Goal: Check status

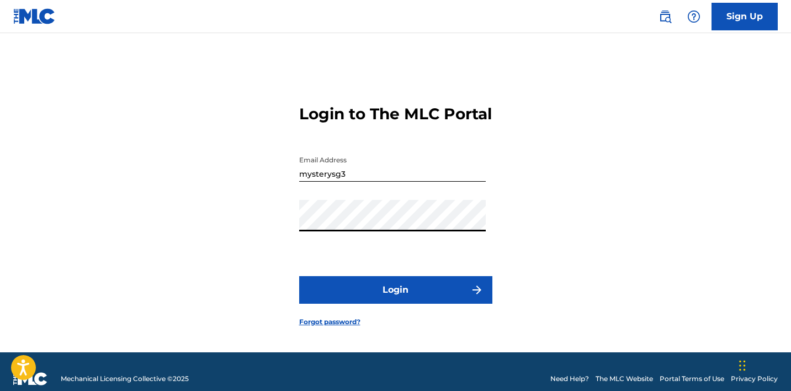
click at [430, 317] on form "Login to The MLC Portal Email Address mysterysg3 Password Login Forgot password?" at bounding box center [395, 206] width 193 height 291
click at [432, 304] on button "Login" at bounding box center [395, 290] width 193 height 28
click at [428, 299] on button "Login" at bounding box center [395, 290] width 193 height 28
click at [396, 290] on button "Login" at bounding box center [395, 290] width 193 height 28
click at [351, 181] on input "mysterysg3" at bounding box center [392, 165] width 187 height 31
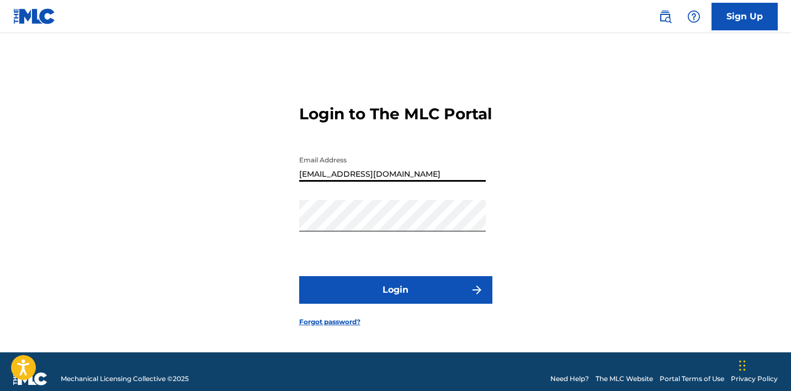
type input "[EMAIL_ADDRESS][DOMAIN_NAME]"
click at [375, 300] on button "Login" at bounding box center [395, 290] width 193 height 28
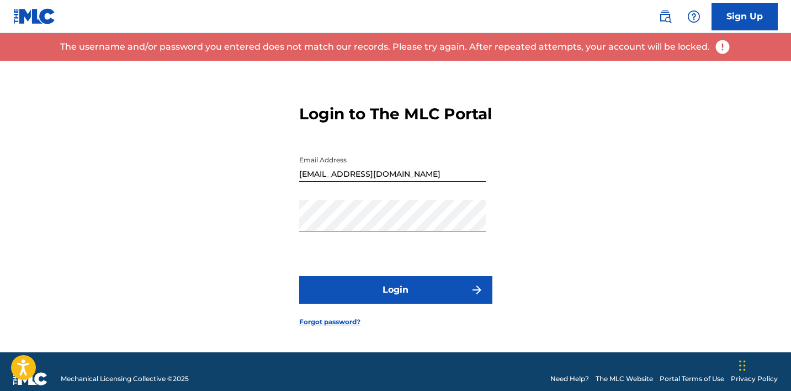
click at [406, 299] on button "Login" at bounding box center [395, 290] width 193 height 28
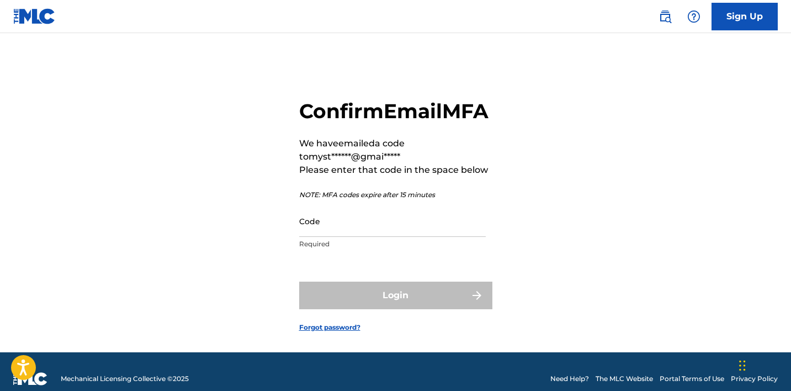
click at [411, 237] on input "Code" at bounding box center [392, 220] width 187 height 31
click at [363, 237] on input "2" at bounding box center [392, 220] width 187 height 31
paste input "1.20"
click at [308, 237] on input "1.20" at bounding box center [392, 220] width 187 height 31
click at [325, 237] on input "20" at bounding box center [392, 220] width 187 height 31
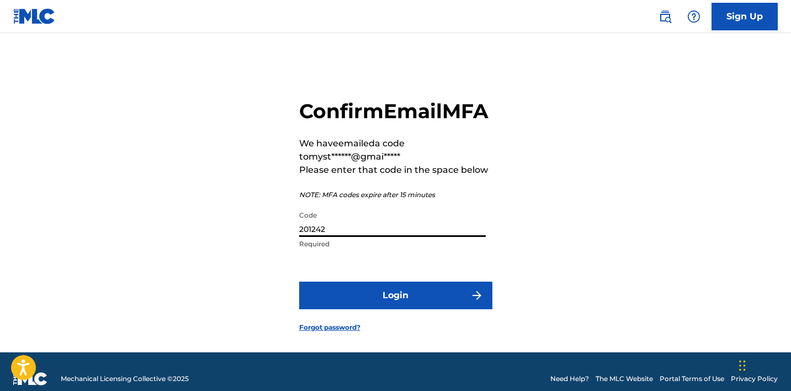
type input "201242"
click at [373, 309] on button "Login" at bounding box center [395, 296] width 193 height 28
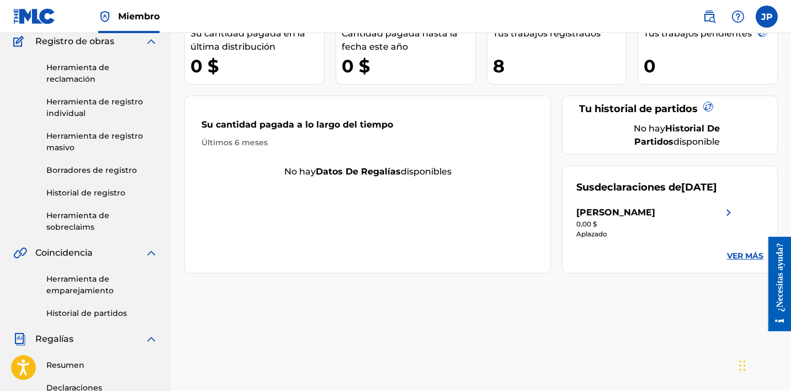
scroll to position [97, 0]
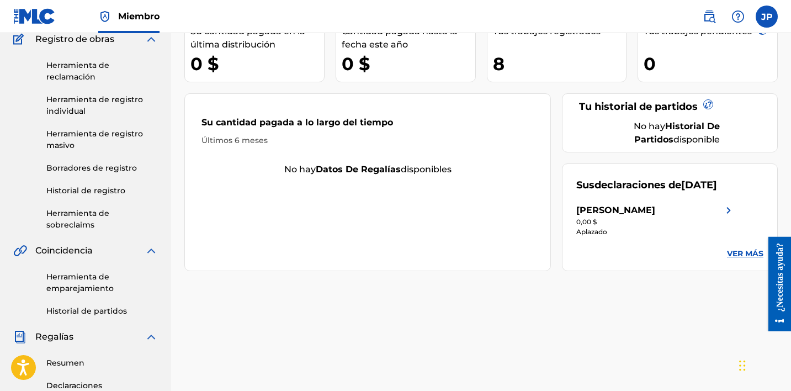
click at [745, 259] on link "VER MÁS" at bounding box center [745, 254] width 36 height 12
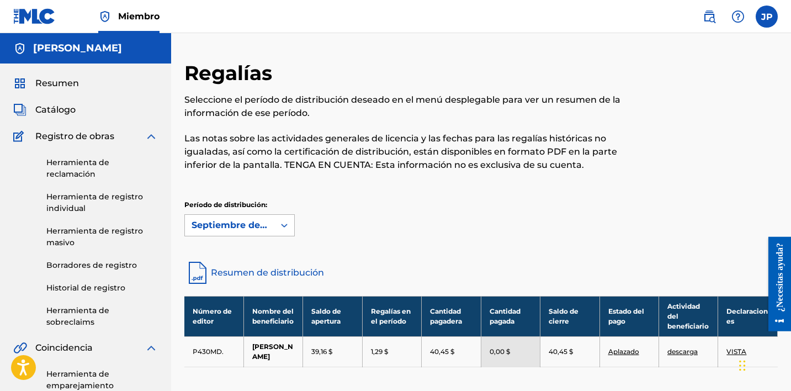
click at [293, 216] on div at bounding box center [284, 225] width 20 height 20
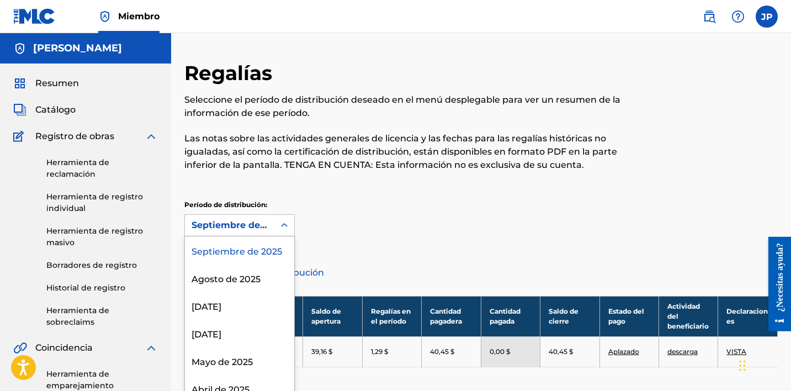
click at [393, 230] on div "Período de distribución: [DATE] selected, 1 of 54. resultados disponibles. Use …" at bounding box center [480, 218] width 593 height 36
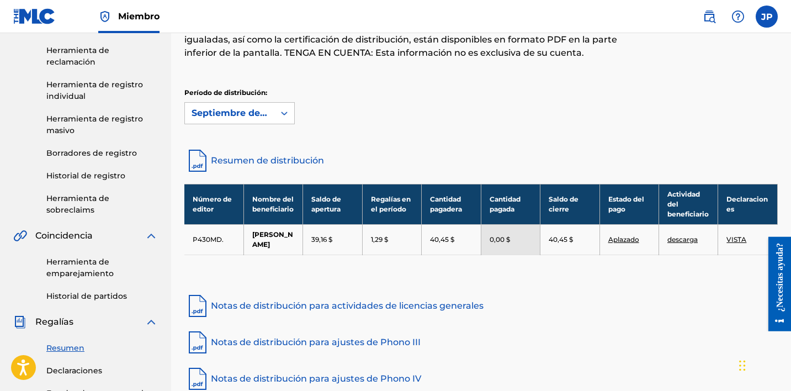
scroll to position [113, 0]
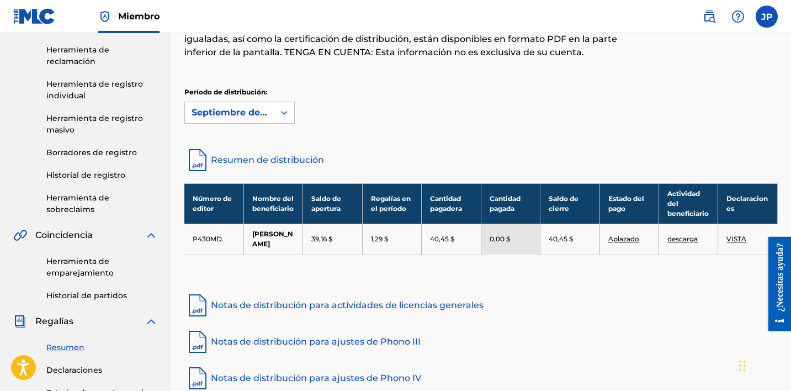
click at [294, 160] on link "Resumen de distribución" at bounding box center [480, 160] width 593 height 26
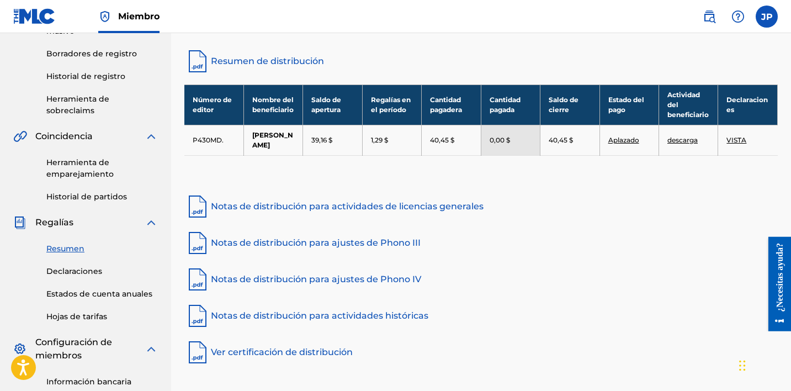
scroll to position [213, 0]
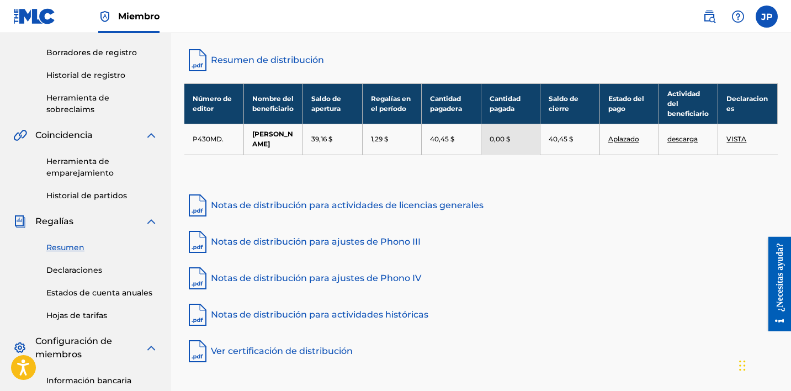
click at [90, 310] on link "Hojas de tarifas" at bounding box center [102, 316] width 112 height 12
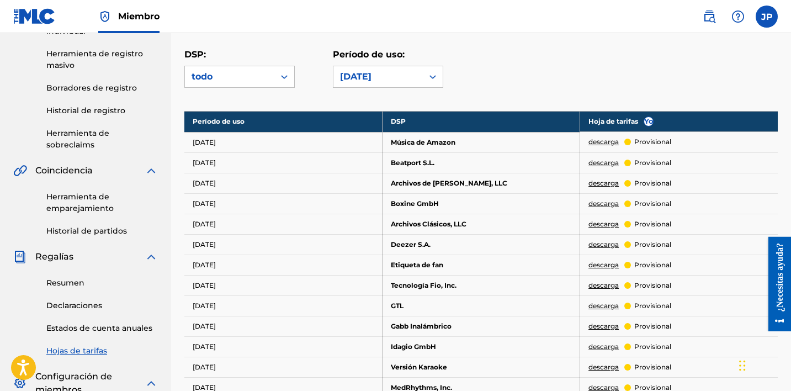
scroll to position [181, 0]
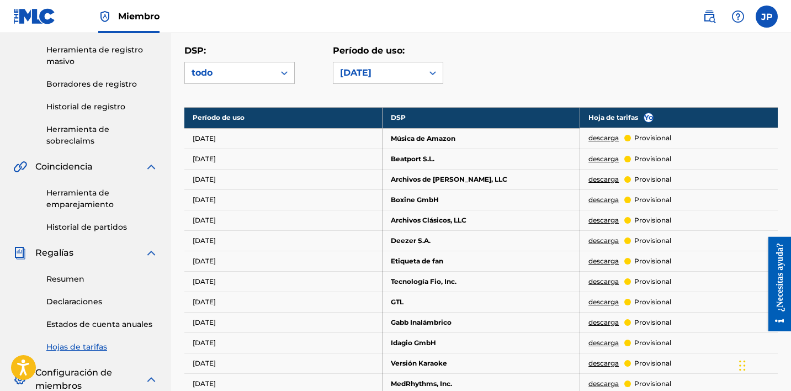
click at [109, 306] on div "Resumen Declaraciones Estados de cuenta anuales Hojas de tarifas" at bounding box center [85, 305] width 145 height 93
click at [108, 319] on link "Estados de cuenta anuales" at bounding box center [102, 325] width 112 height 12
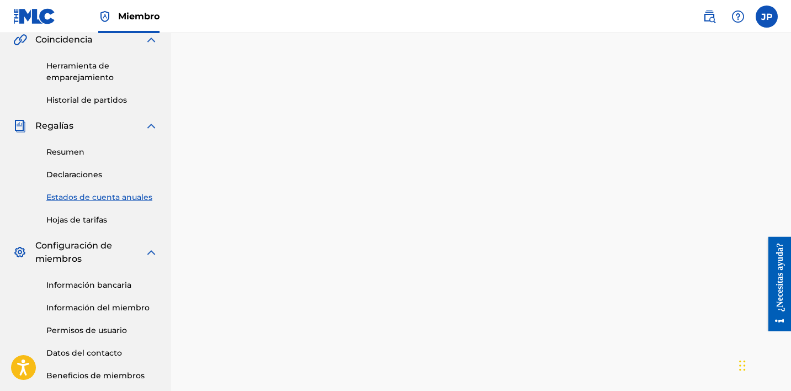
scroll to position [325, 0]
